Goal: Information Seeking & Learning: Obtain resource

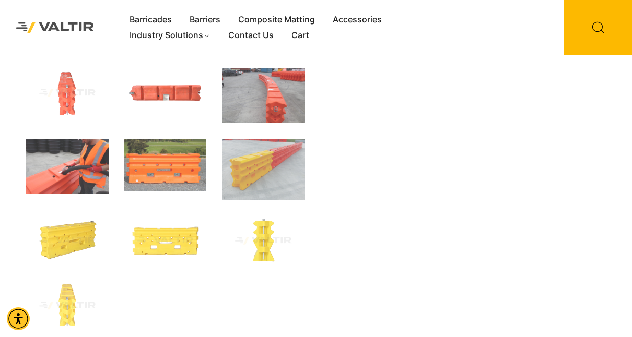
scroll to position [235, 0]
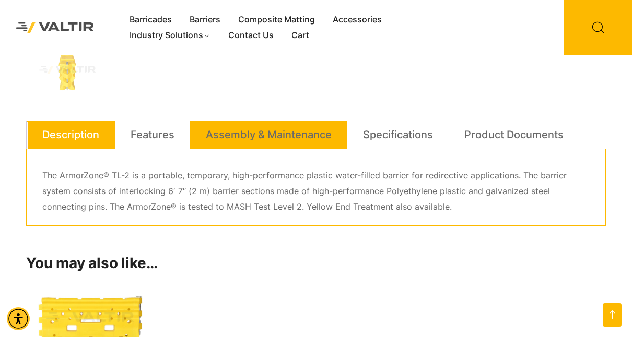
scroll to position [459, 0]
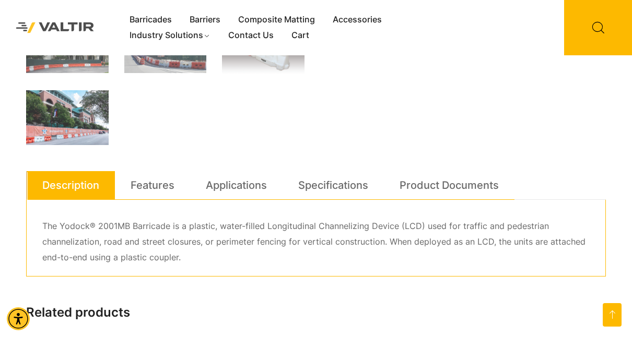
scroll to position [406, 0]
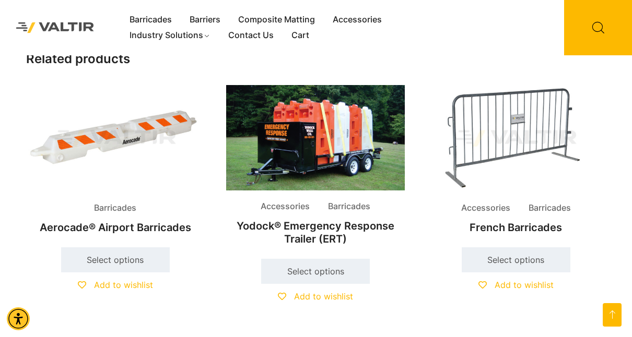
scroll to position [659, 0]
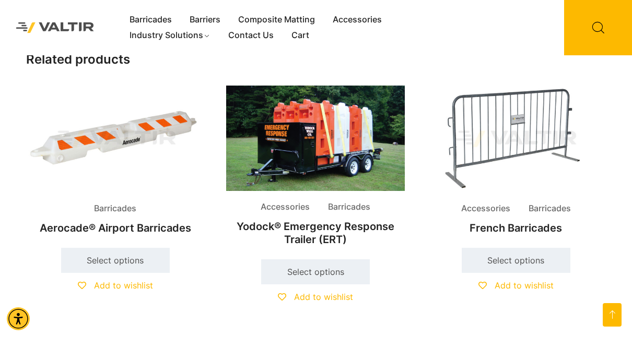
click at [0, 0] on div at bounding box center [0, 0] width 0 height 0
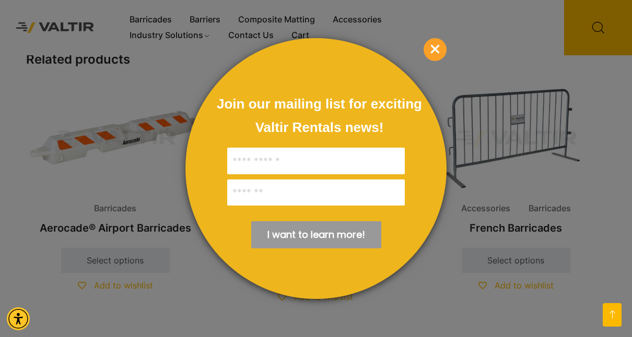
scroll to position [417, 0]
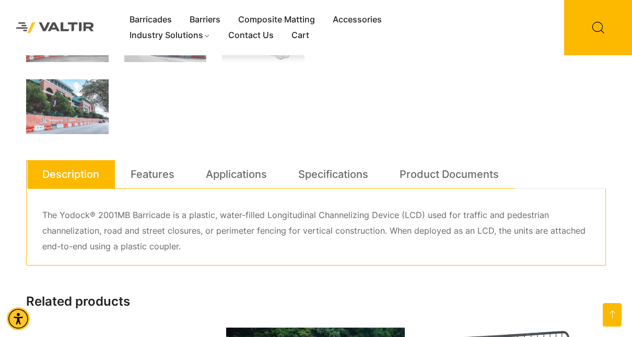
click at [157, 177] on link "Features" at bounding box center [152, 174] width 44 height 28
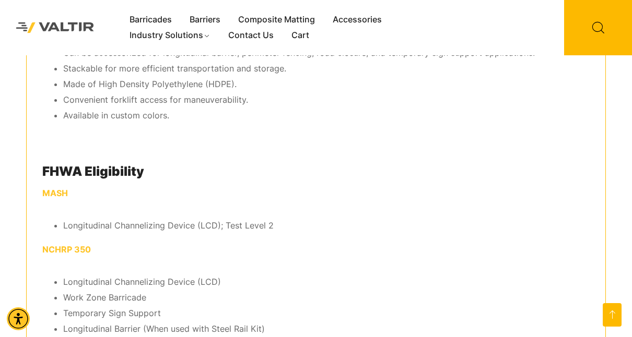
scroll to position [637, 0]
click at [278, 241] on p "NCHRP 350" at bounding box center [315, 249] width 547 height 16
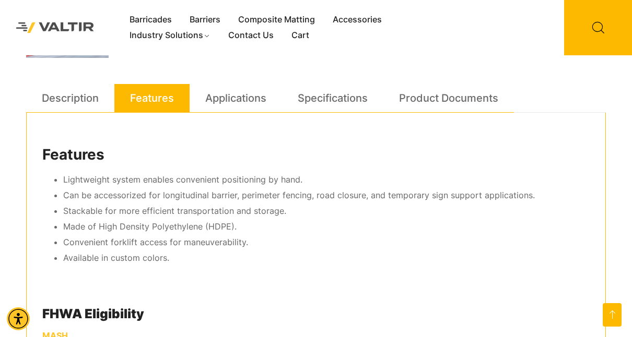
scroll to position [491, 0]
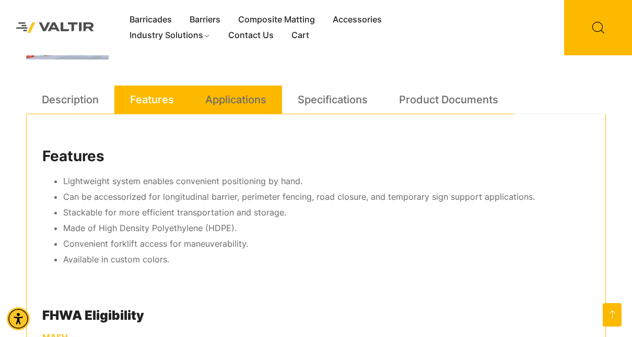
click at [245, 102] on link "Applications" at bounding box center [235, 100] width 61 height 28
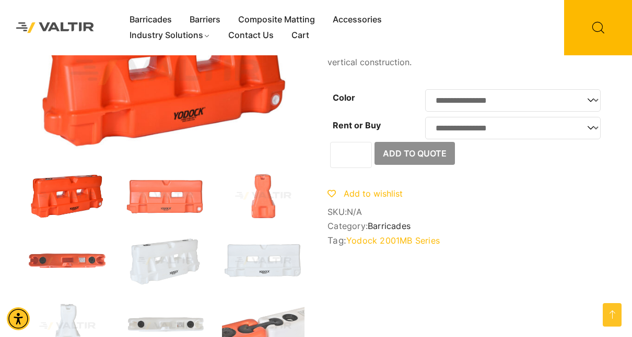
scroll to position [0, 0]
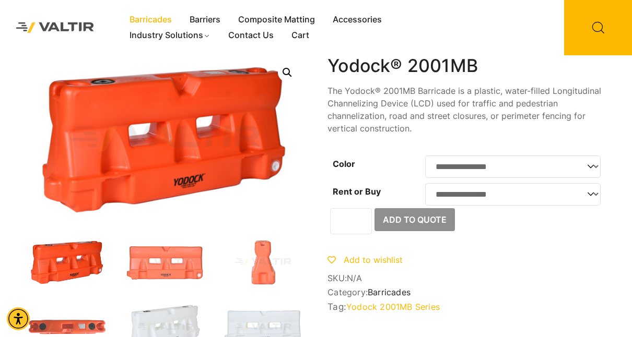
click at [165, 18] on link "Barricades" at bounding box center [151, 20] width 60 height 16
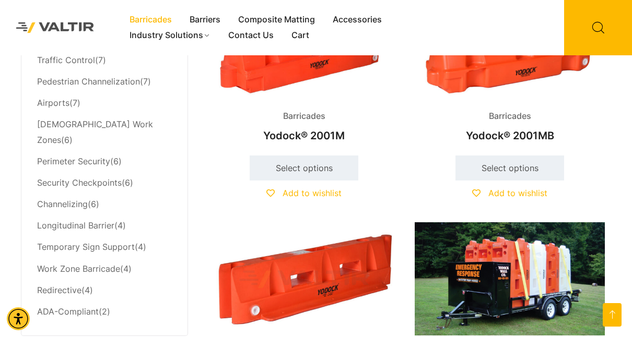
scroll to position [592, 0]
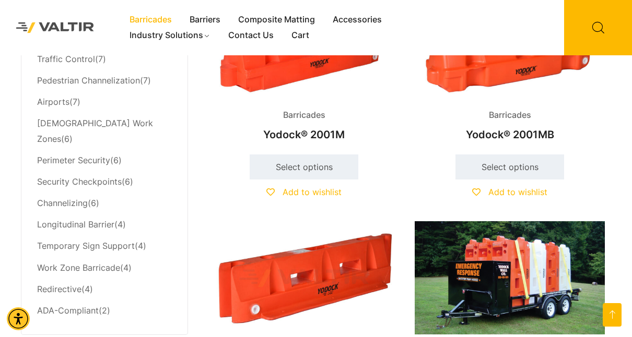
click at [315, 135] on h2 "Yodock® 2001M" at bounding box center [304, 134] width 191 height 23
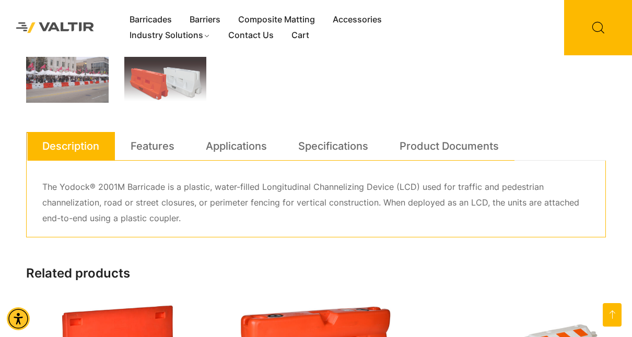
scroll to position [449, 0]
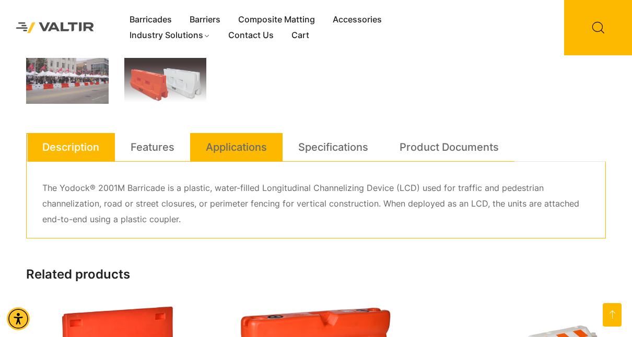
click at [240, 152] on link "Applications" at bounding box center [236, 147] width 61 height 28
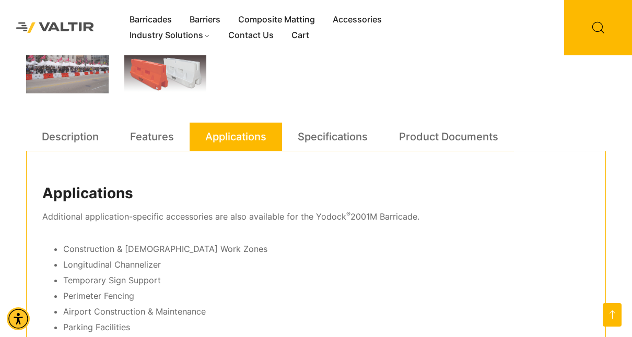
scroll to position [459, 0]
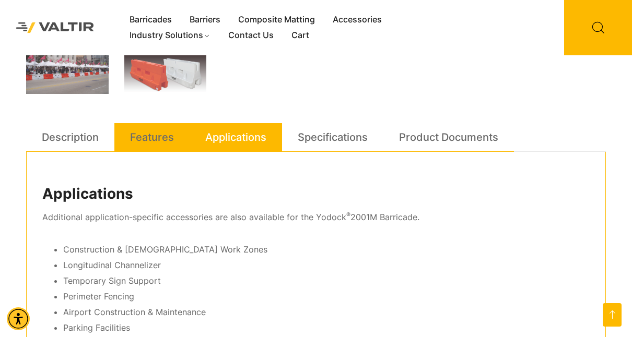
click at [148, 127] on link "Features" at bounding box center [152, 137] width 44 height 28
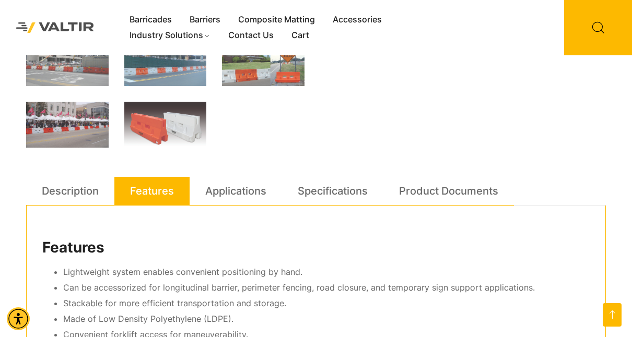
scroll to position [405, 0]
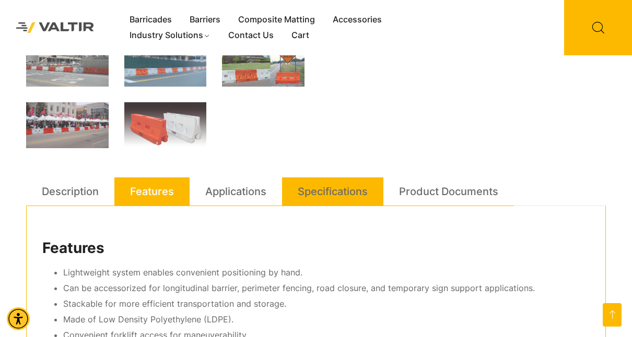
click at [339, 190] on link "Specifications" at bounding box center [333, 191] width 70 height 28
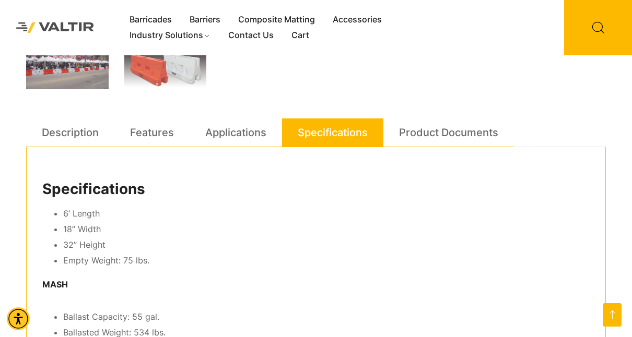
scroll to position [462, 0]
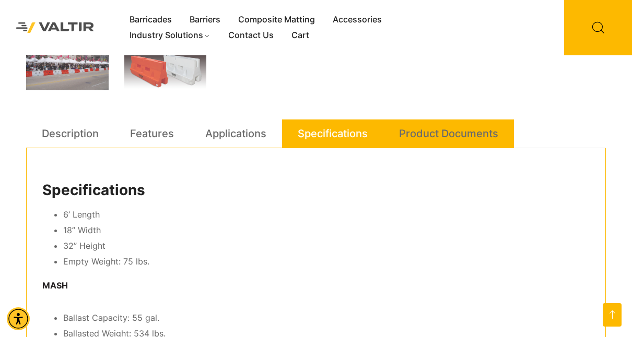
click at [451, 135] on link "Product Documents" at bounding box center [448, 134] width 99 height 28
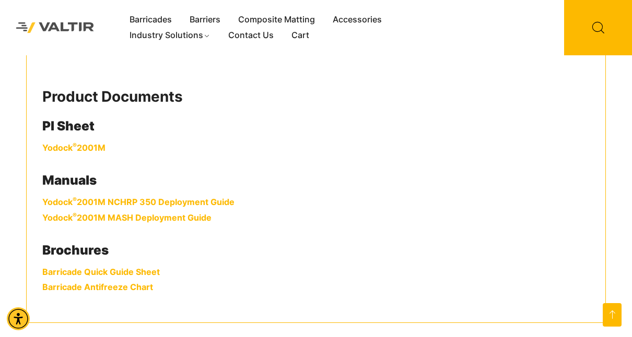
scroll to position [555, 0]
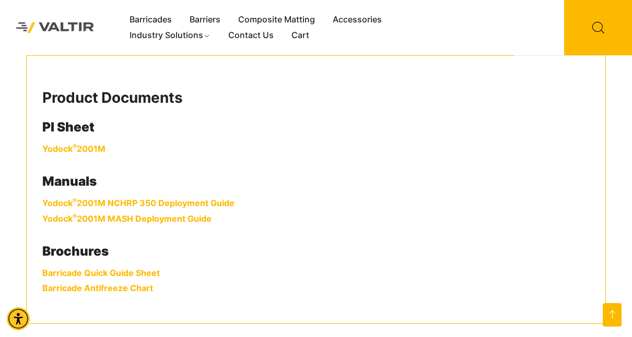
click at [201, 205] on link "Yodock ® 2001M NCHRP 350 Deployment Guide" at bounding box center [138, 203] width 192 height 10
click at [159, 18] on link "Barricades" at bounding box center [151, 20] width 60 height 16
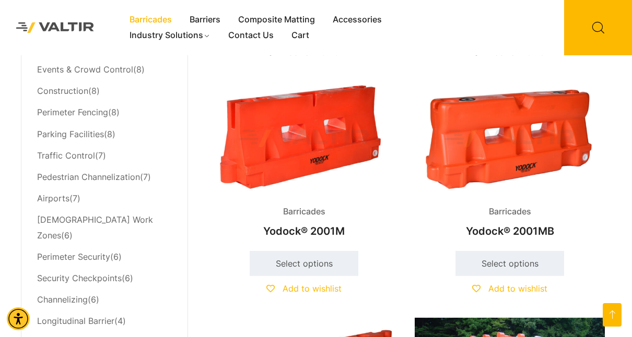
scroll to position [496, 0]
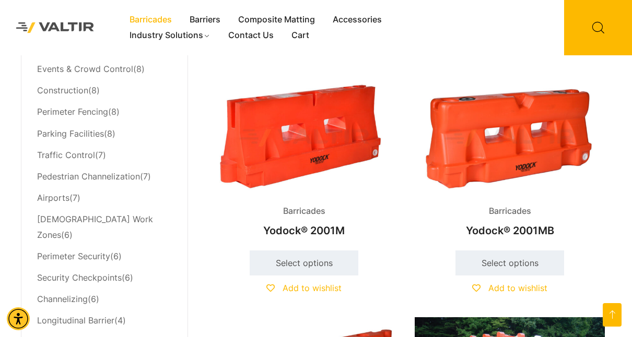
click at [503, 232] on h2 "Yodock® 2001MB" at bounding box center [509, 230] width 191 height 23
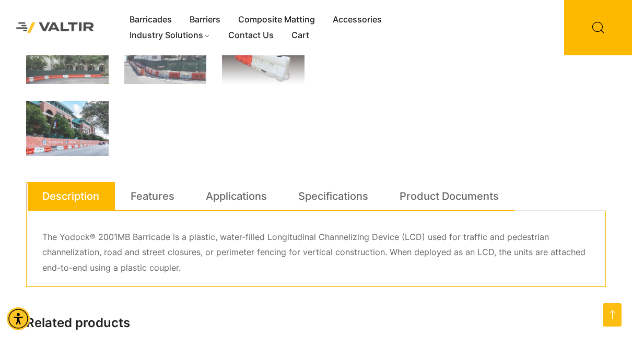
scroll to position [397, 0]
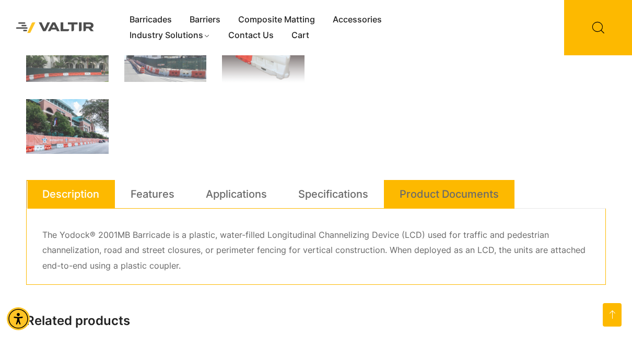
click at [465, 196] on link "Product Documents" at bounding box center [448, 194] width 99 height 28
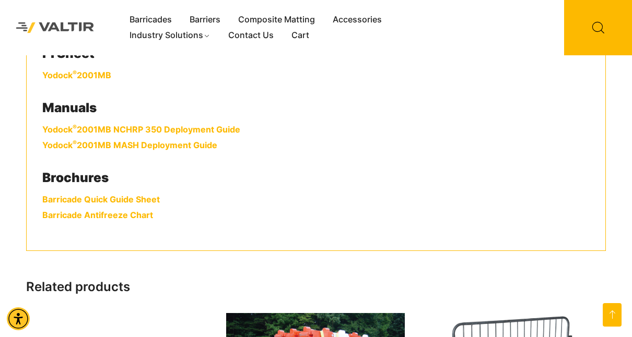
scroll to position [624, 0]
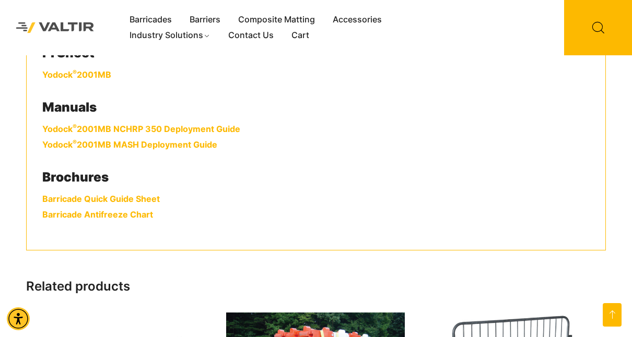
click at [215, 127] on link "Yodock ® 2001MB NCHRP 350 Deployment Guide" at bounding box center [141, 129] width 198 height 10
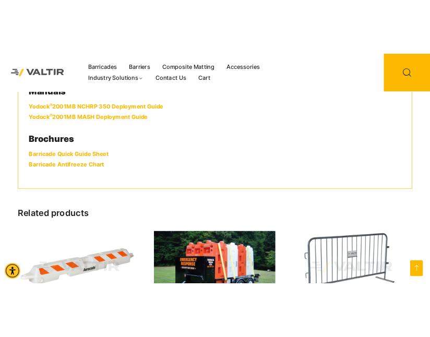
scroll to position [572, 0]
